Goal: Find specific page/section: Find specific page/section

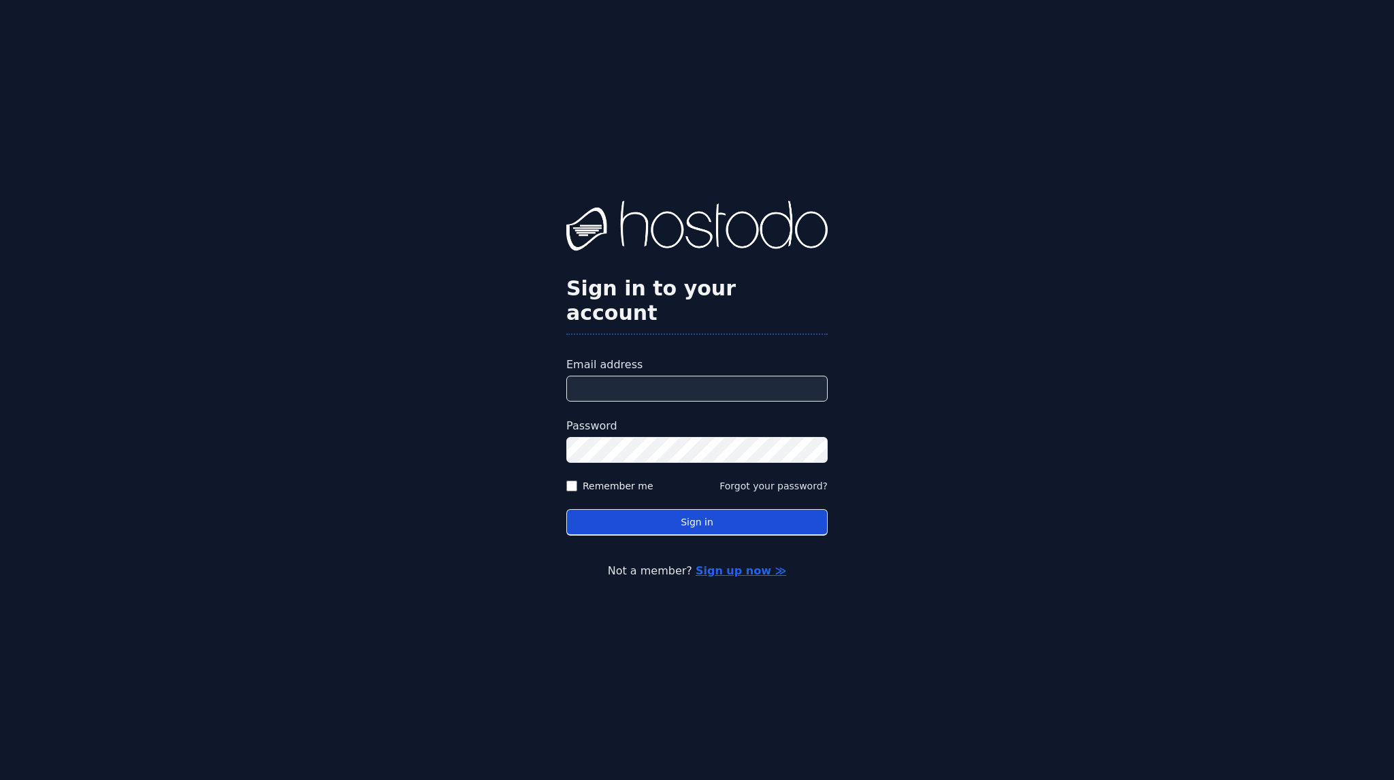
type input "**********"
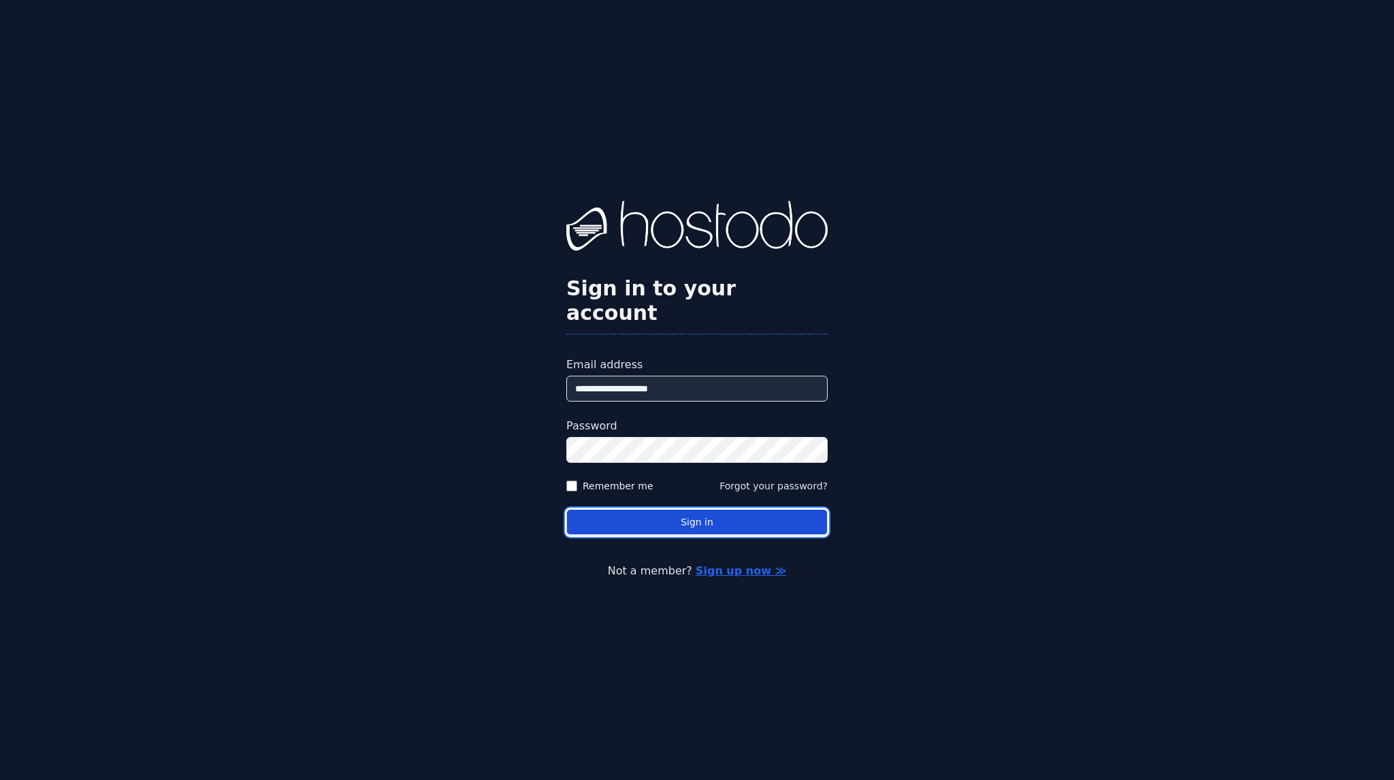
click at [702, 516] on button "Sign in" at bounding box center [696, 522] width 261 height 27
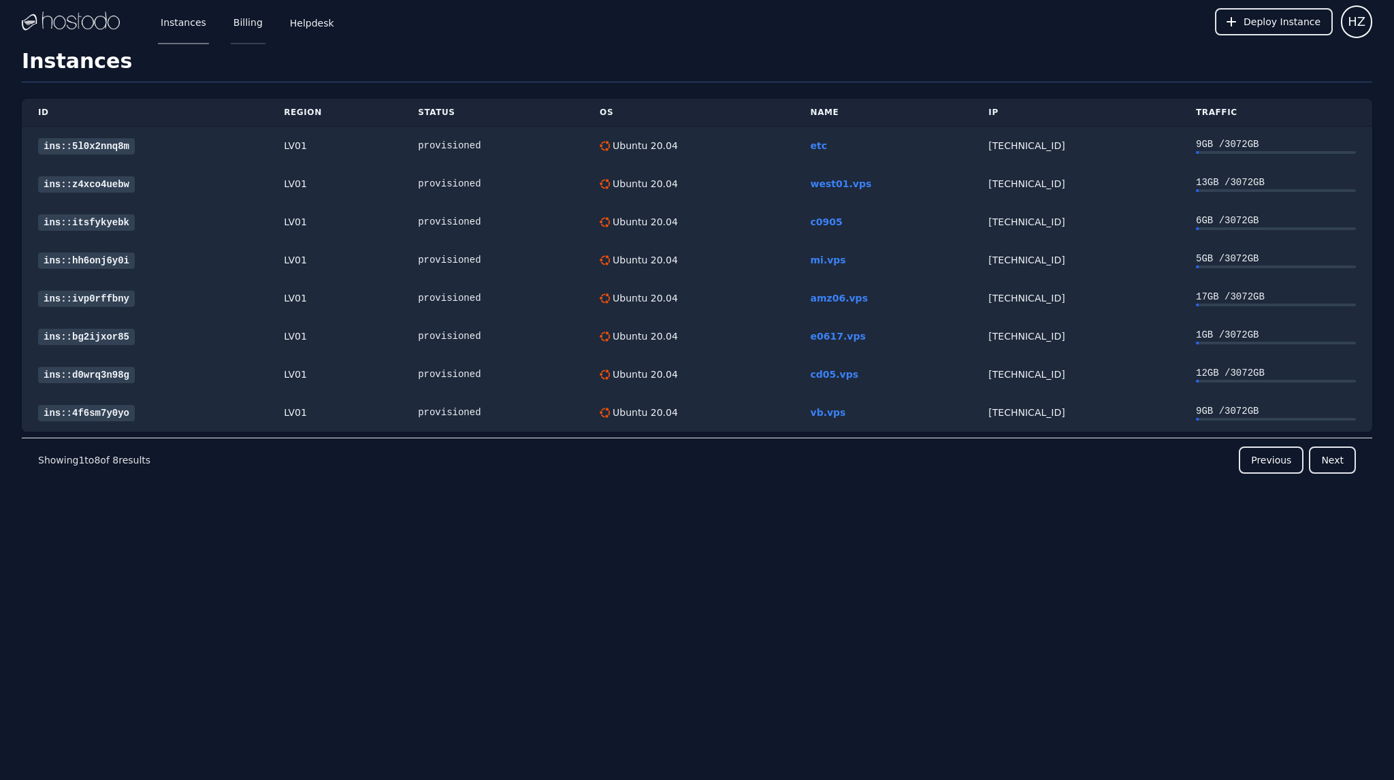
click at [251, 27] on link "Billing" at bounding box center [248, 21] width 35 height 45
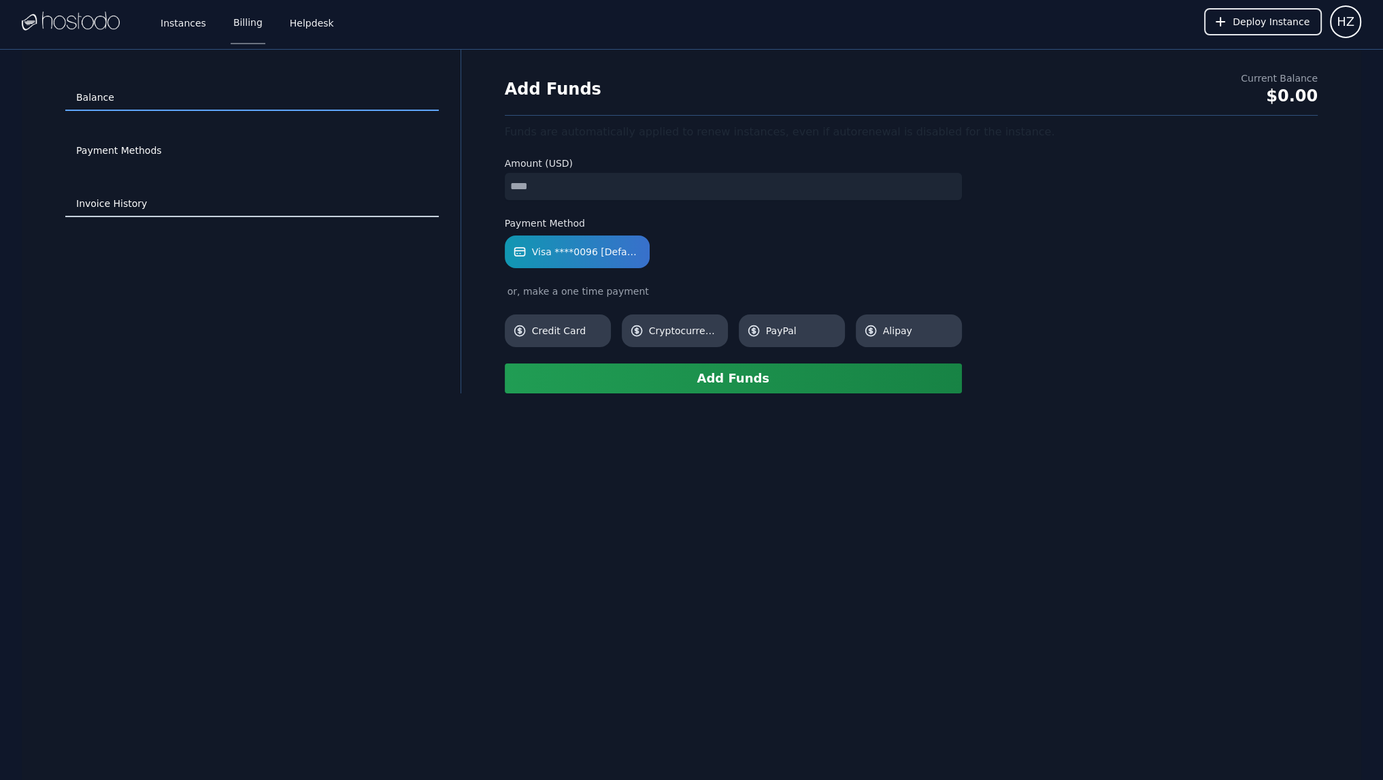
click at [137, 198] on link "Invoice History" at bounding box center [252, 204] width 374 height 26
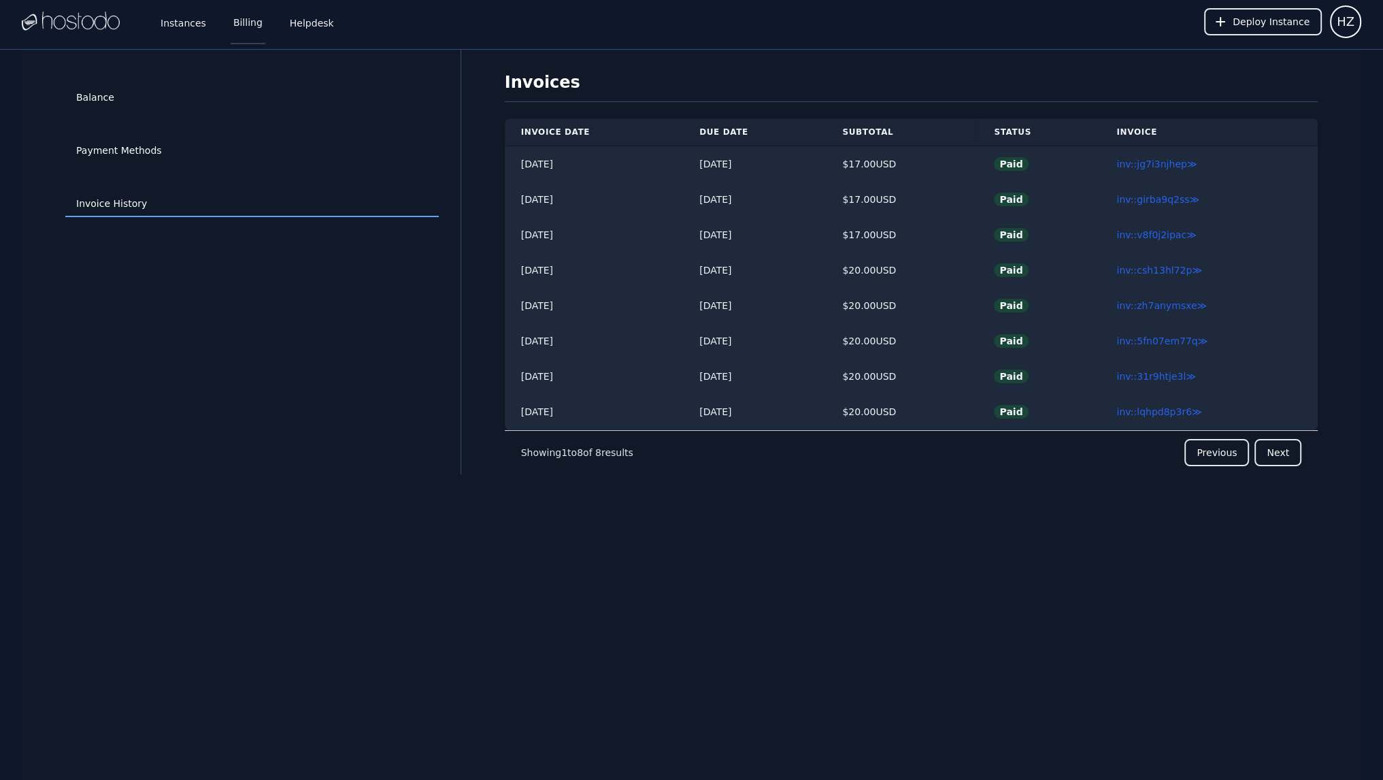
click at [248, 22] on link "Billing" at bounding box center [248, 21] width 35 height 45
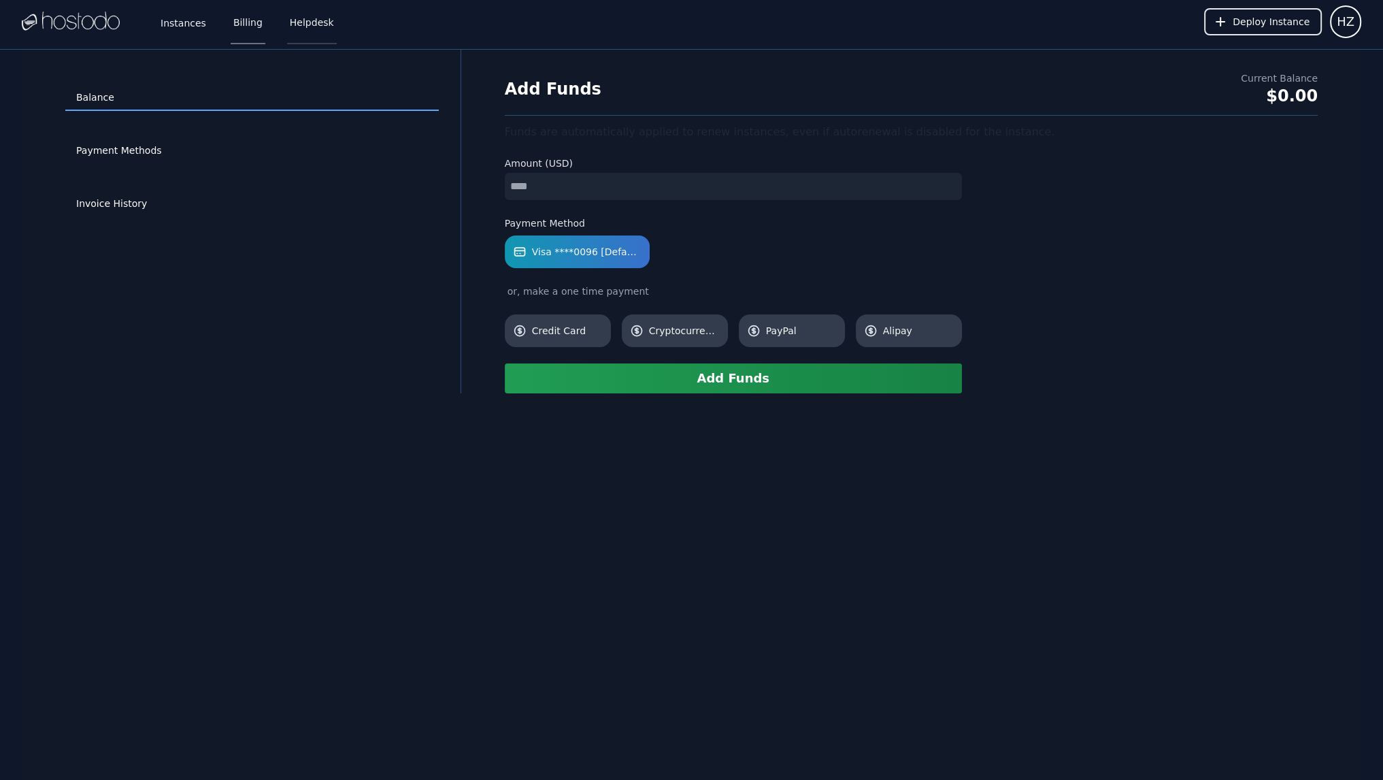
click at [308, 27] on link "Helpdesk" at bounding box center [312, 21] width 50 height 45
